Goal: Information Seeking & Learning: Learn about a topic

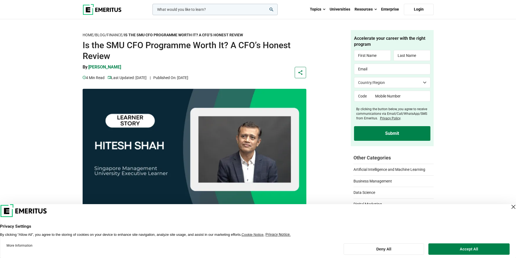
drag, startPoint x: 312, startPoint y: 88, endPoint x: 313, endPoint y: 82, distance: 6.3
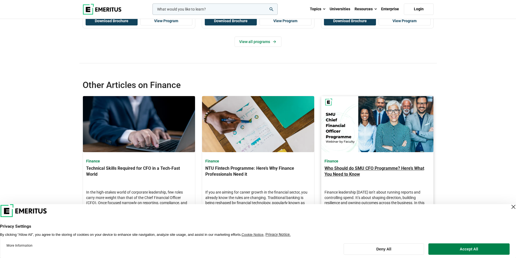
scroll to position [1238, 0]
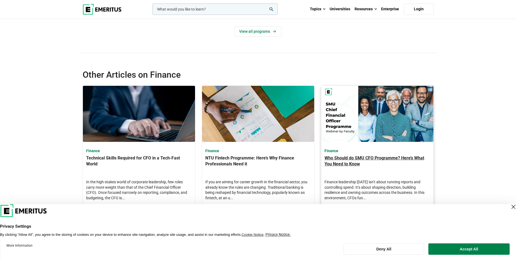
click at [345, 155] on h3 "Who Should do SMU CFO Programme? Here’s What You Need to Know" at bounding box center [377, 164] width 106 height 19
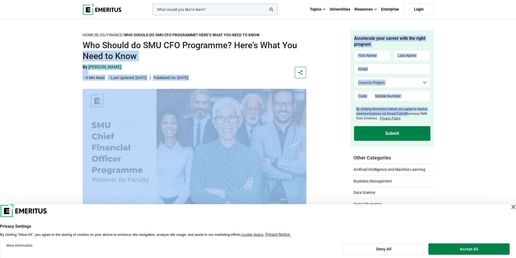
drag, startPoint x: 300, startPoint y: 46, endPoint x: 595, endPoint y: 108, distance: 301.2
click at [256, 67] on aside "By [PERSON_NAME] 6 min read |" at bounding box center [175, 72] width 185 height 17
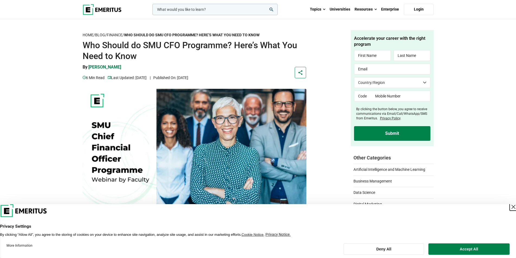
click at [509, 207] on div "Close Layer" at bounding box center [513, 207] width 8 height 8
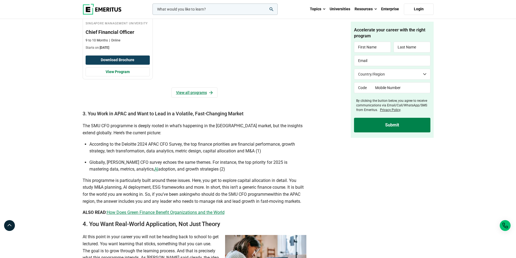
scroll to position [623, 0]
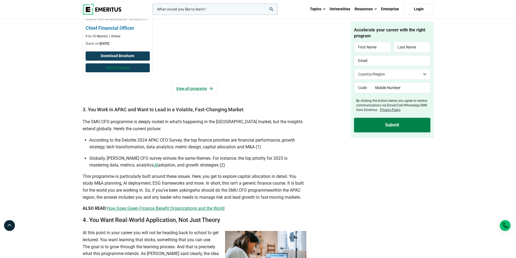
click at [121, 70] on link "View Program" at bounding box center [118, 67] width 64 height 9
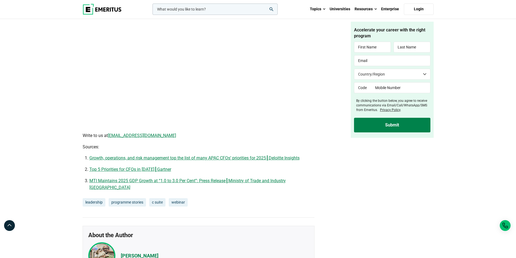
scroll to position [1191, 0]
